Goal: Task Accomplishment & Management: Use online tool/utility

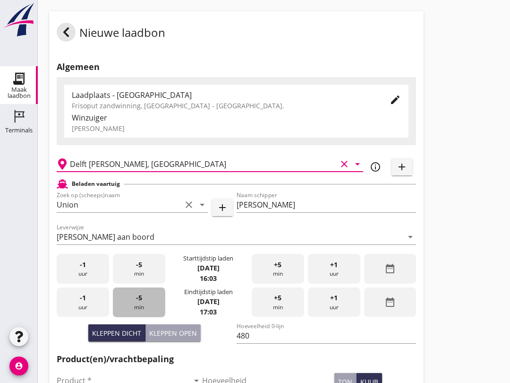
click at [144, 309] on div "-5 min" at bounding box center [139, 302] width 52 height 30
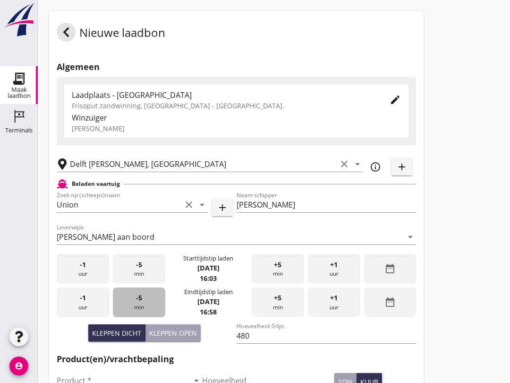
click at [146, 312] on div "-5 min" at bounding box center [139, 302] width 52 height 30
click at [149, 312] on div "-5 min" at bounding box center [139, 302] width 52 height 30
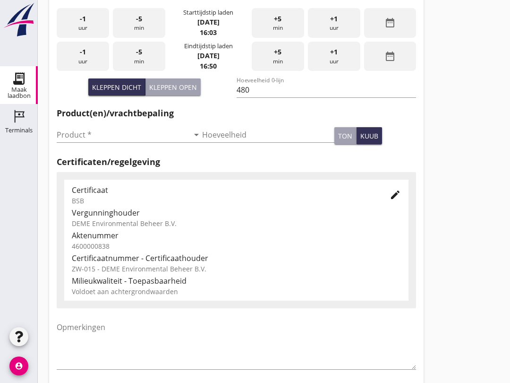
scroll to position [300, 0]
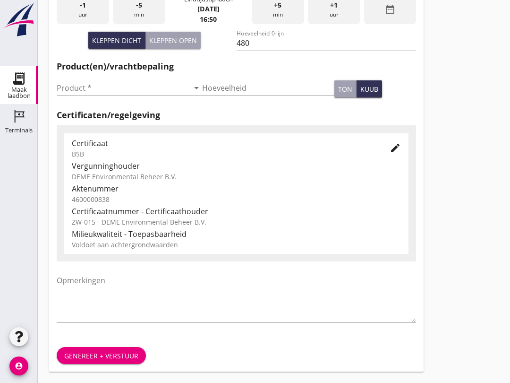
click at [105, 94] on input "Product *" at bounding box center [123, 87] width 132 height 15
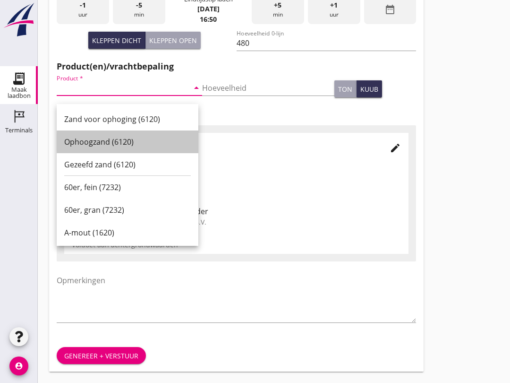
click at [127, 136] on div "Ophoogzand (6120)" at bounding box center [127, 141] width 127 height 11
type input "Ophoogzand (6120)"
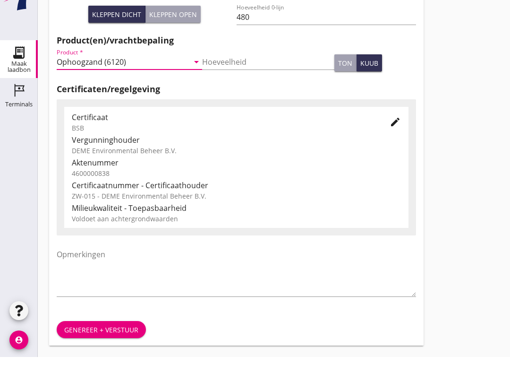
click at [119, 350] on div "Genereer + verstuur" at bounding box center [101, 355] width 74 height 10
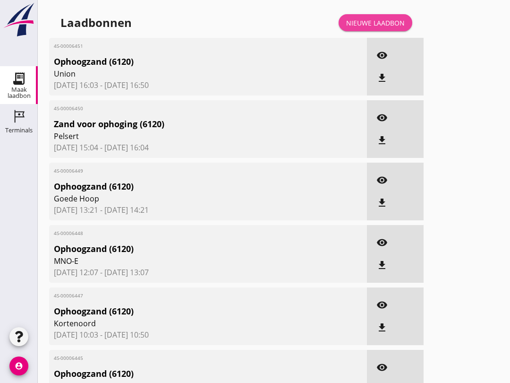
click at [386, 28] on div "Nieuwe laadbon" at bounding box center [375, 23] width 59 height 10
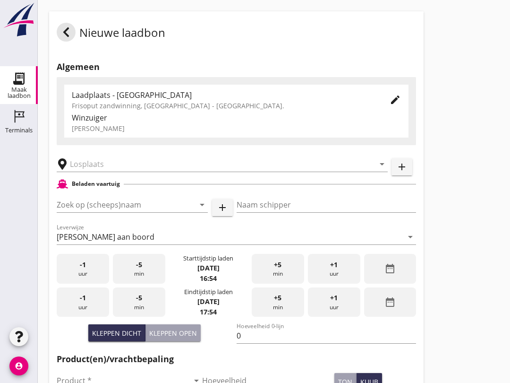
click at [101, 212] on input "Zoek op (scheeps)naam" at bounding box center [119, 204] width 125 height 15
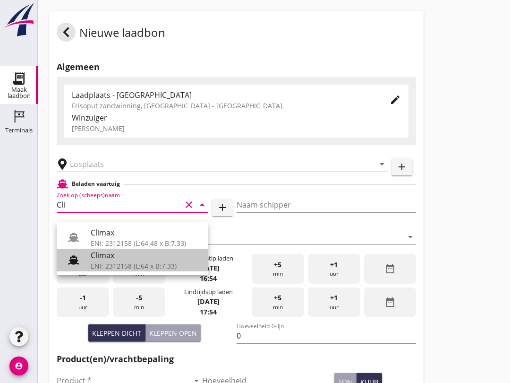
click at [135, 257] on div "Climax" at bounding box center [146, 254] width 110 height 11
type input "Climax"
type input "[PERSON_NAME]"
type input "510"
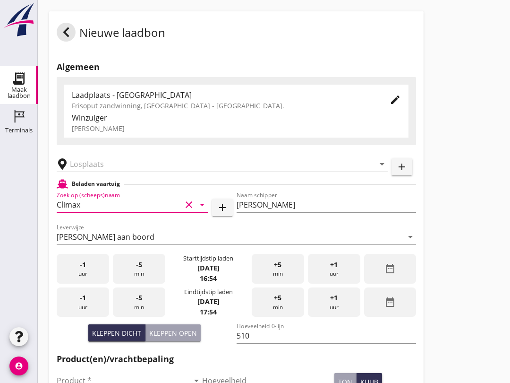
click at [124, 166] on input "text" at bounding box center [215, 163] width 291 height 15
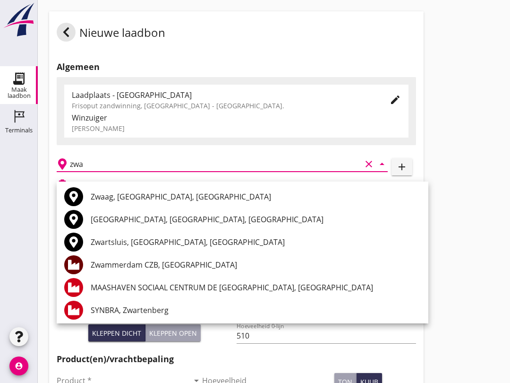
click at [189, 265] on div "Zwammerdam CZB, [GEOGRAPHIC_DATA]" at bounding box center [256, 264] width 330 height 11
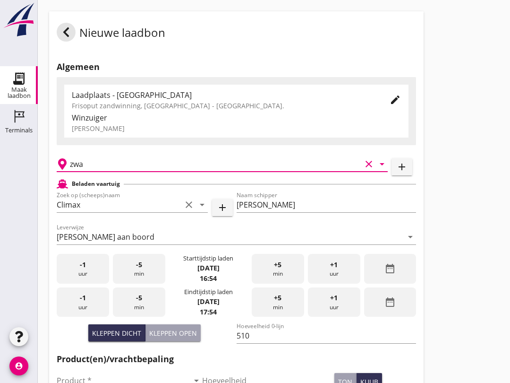
type input "Zwammerdam CZB, [GEOGRAPHIC_DATA]"
